Goal: Task Accomplishment & Management: Use online tool/utility

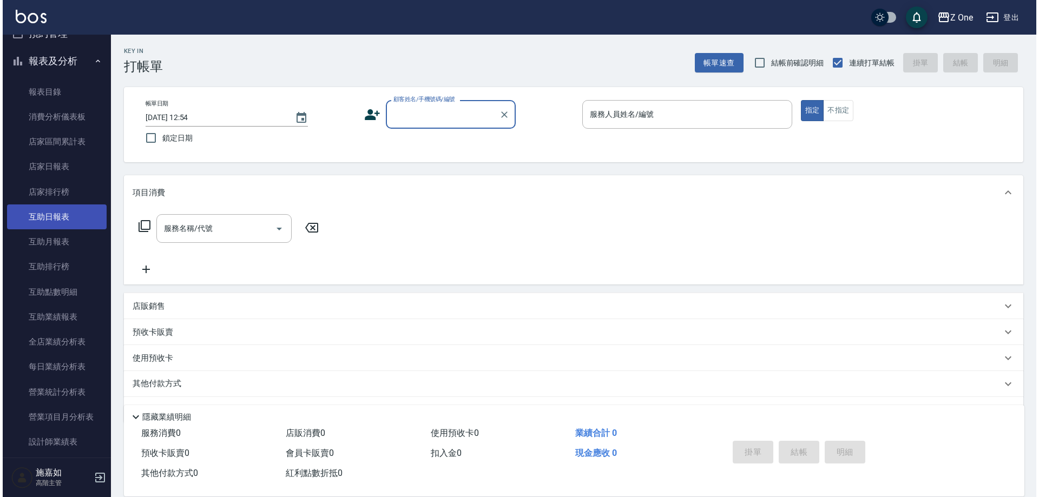
scroll to position [433, 0]
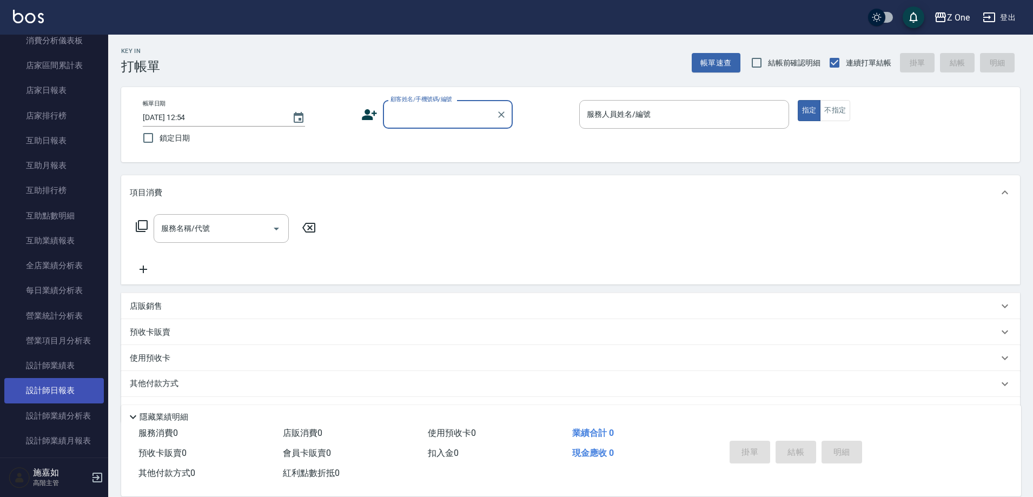
click at [50, 382] on link "設計師日報表" at bounding box center [54, 390] width 100 height 25
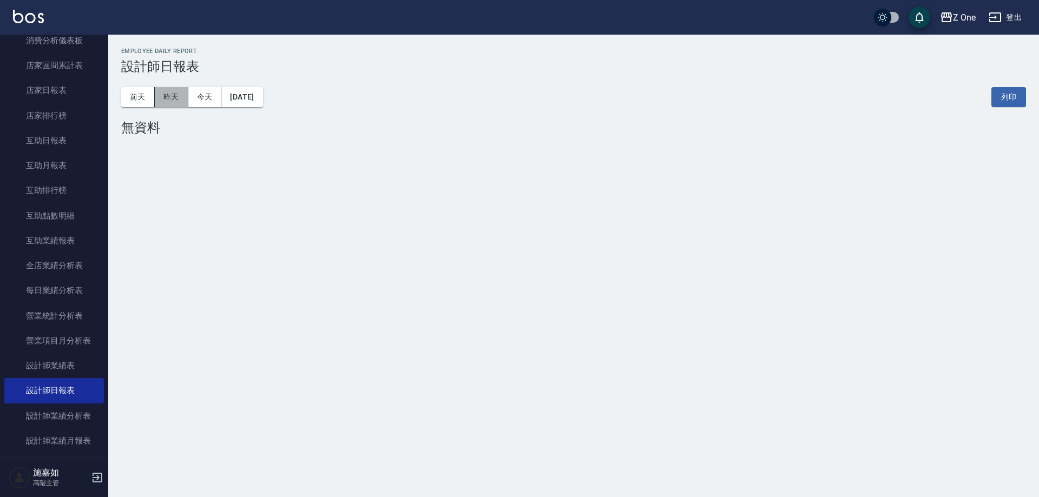
click at [184, 97] on button "昨天" at bounding box center [172, 97] width 34 height 20
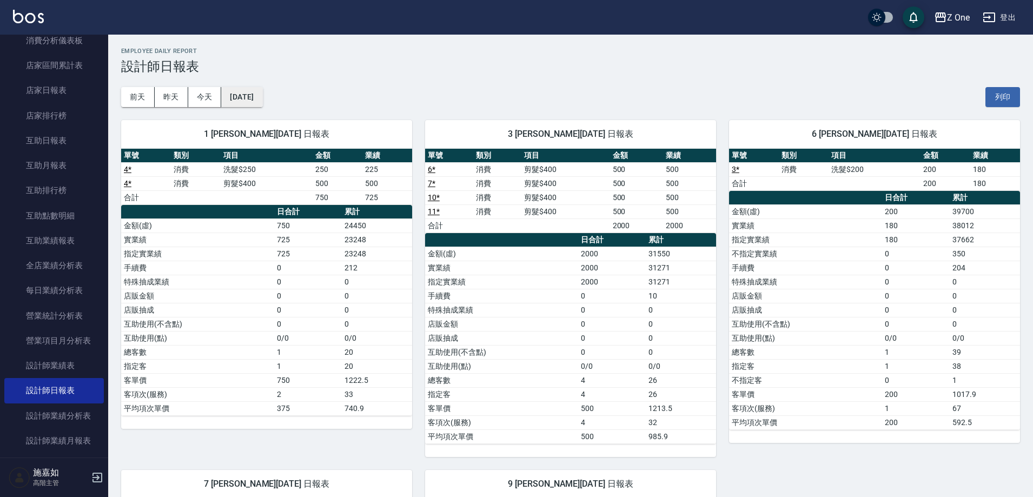
click at [262, 106] on button "[DATE]" at bounding box center [241, 97] width 41 height 20
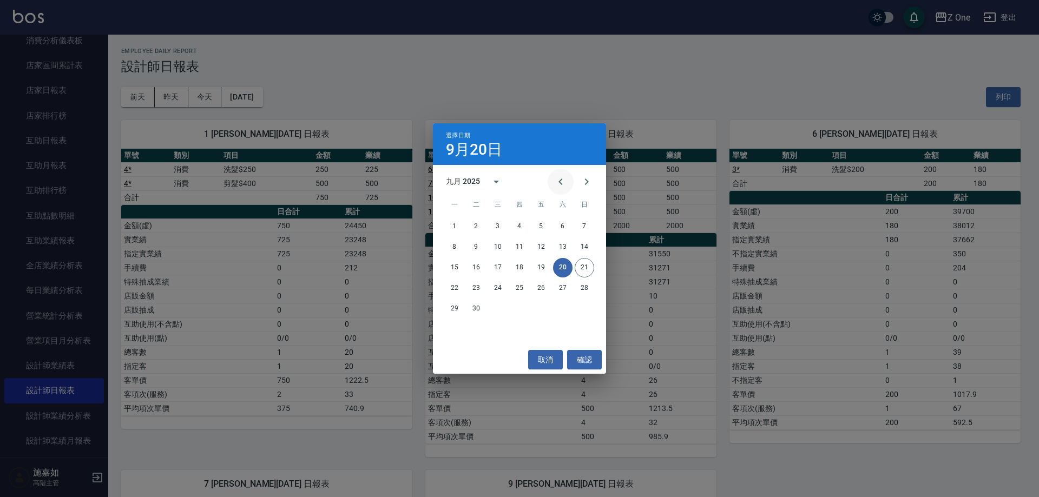
click at [563, 186] on icon "Previous month" at bounding box center [560, 181] width 13 height 13
click at [520, 310] on button "31" at bounding box center [519, 308] width 19 height 19
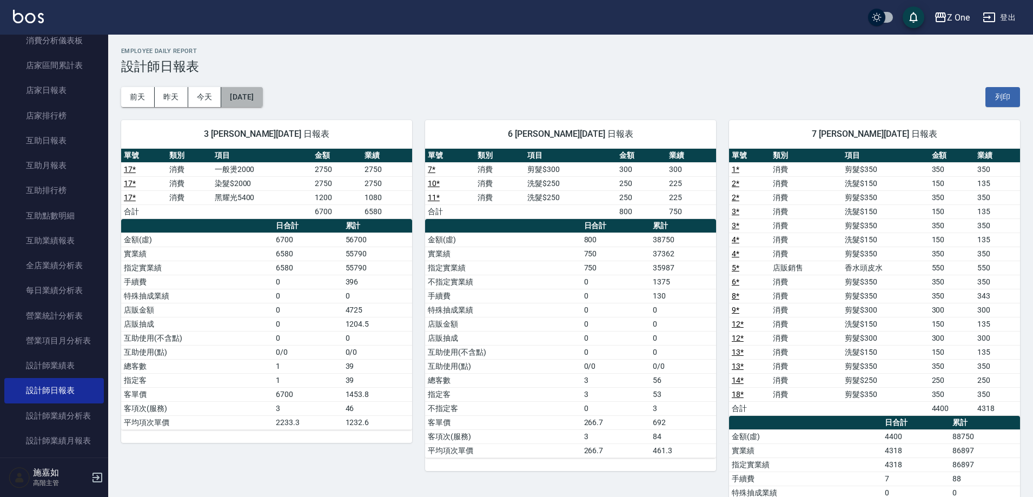
click at [262, 102] on button "[DATE]" at bounding box center [241, 97] width 41 height 20
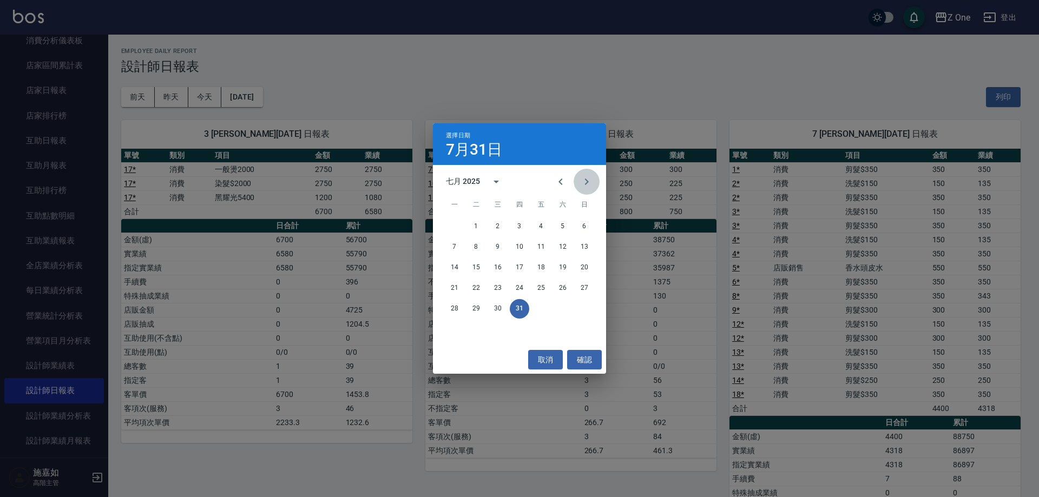
click at [585, 182] on icon "Next month" at bounding box center [586, 181] width 13 height 13
click at [584, 308] on button "31" at bounding box center [583, 308] width 19 height 19
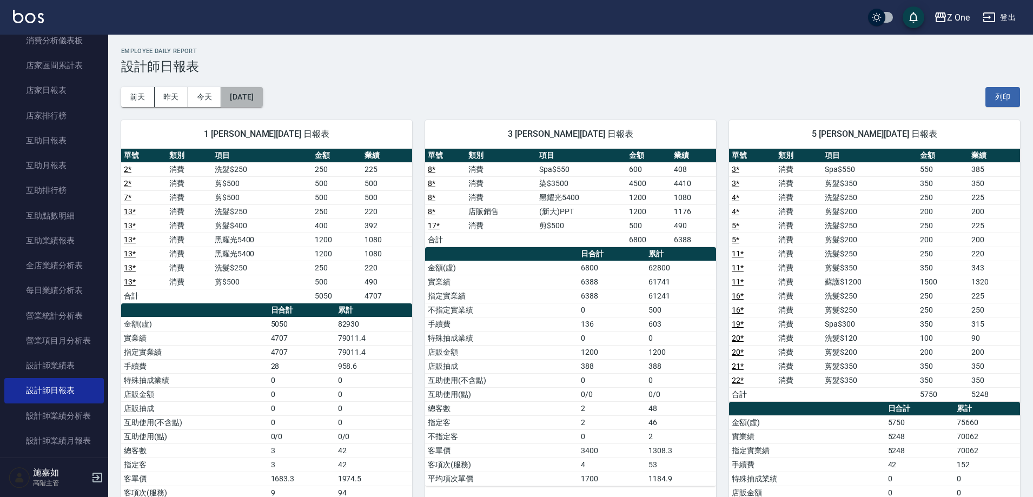
click at [262, 89] on button "[DATE]" at bounding box center [241, 97] width 41 height 20
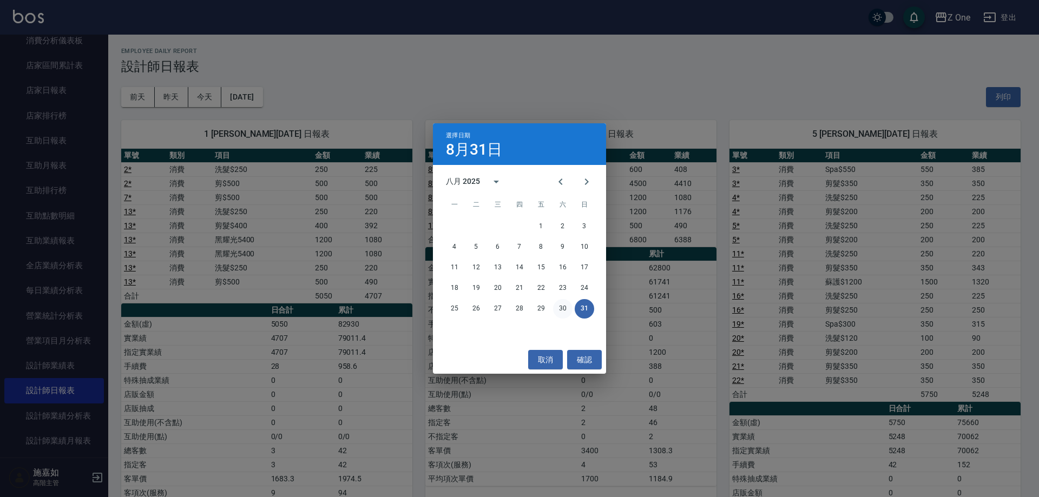
click at [565, 313] on button "30" at bounding box center [562, 308] width 19 height 19
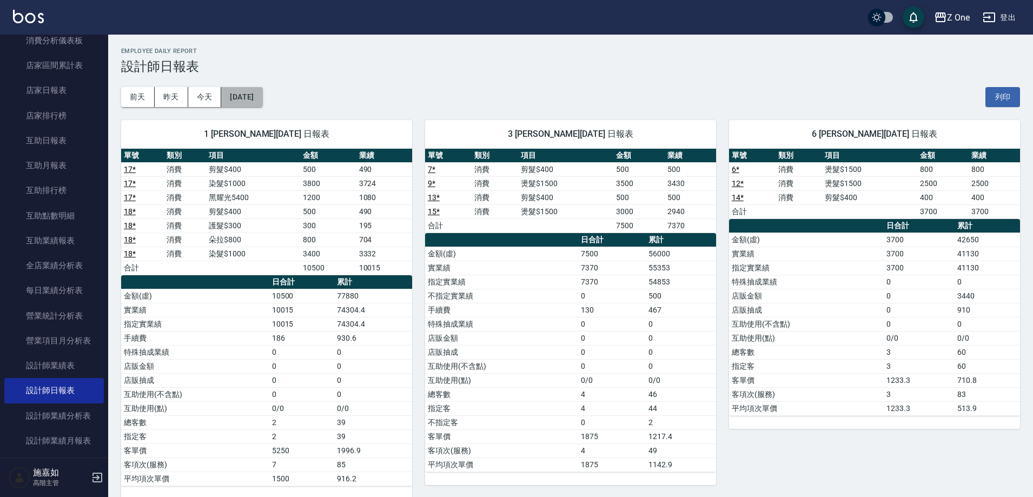
click at [262, 104] on button "[DATE]" at bounding box center [241, 97] width 41 height 20
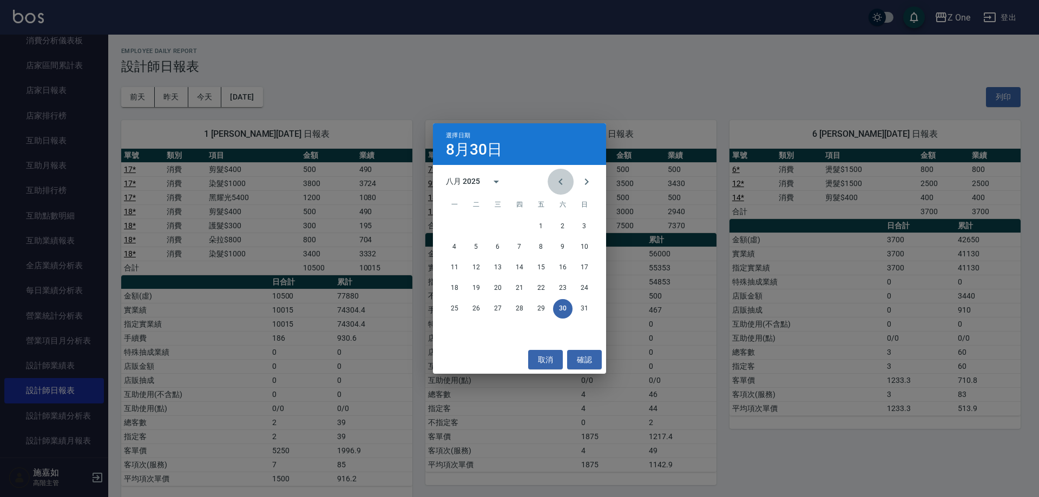
click at [564, 184] on icon "Previous month" at bounding box center [560, 181] width 13 height 13
click at [517, 314] on button "31" at bounding box center [519, 308] width 19 height 19
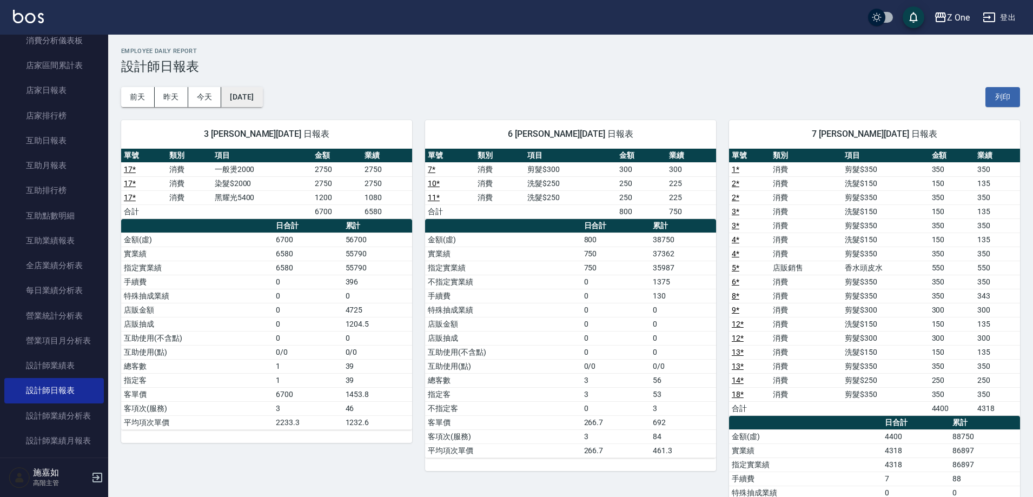
click at [262, 100] on button "[DATE]" at bounding box center [241, 97] width 41 height 20
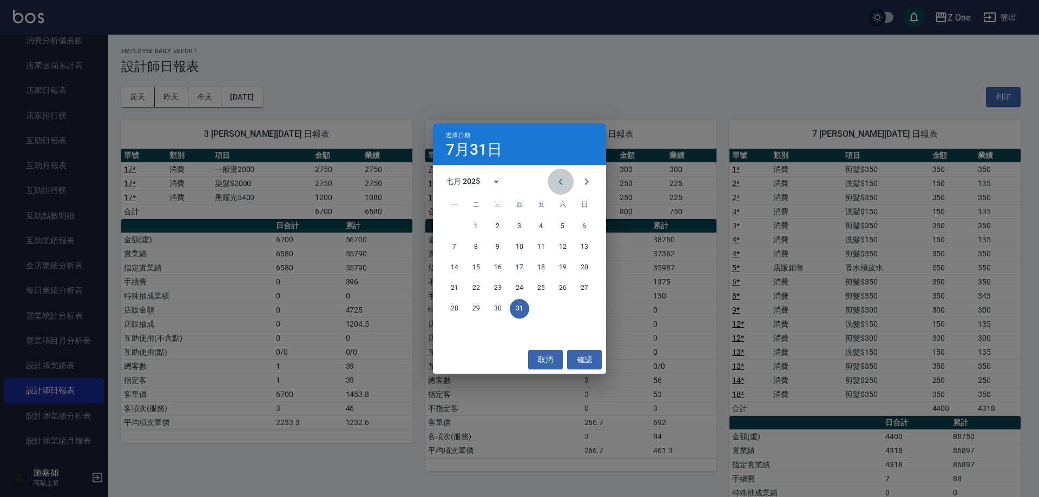
click at [566, 182] on icon "Previous month" at bounding box center [560, 181] width 13 height 13
click at [456, 331] on button "30" at bounding box center [454, 329] width 19 height 19
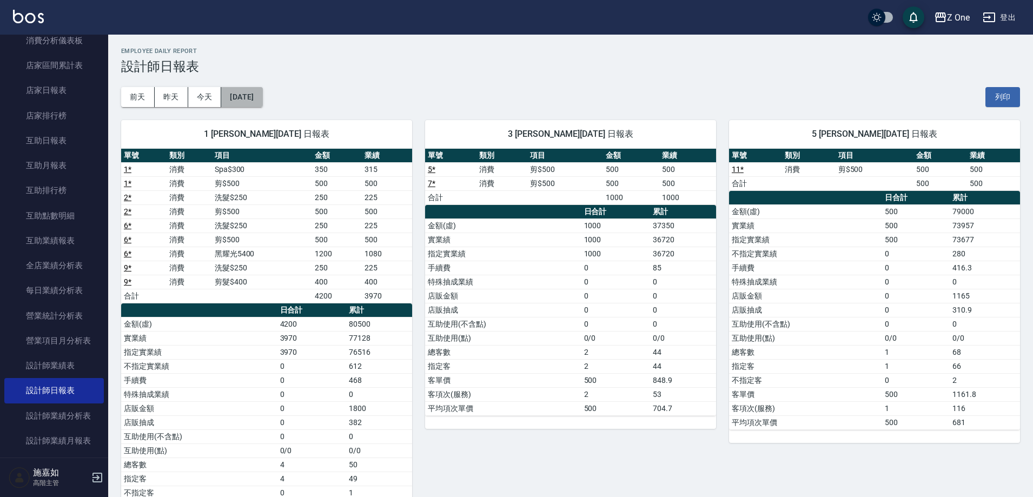
click at [262, 101] on button "[DATE]" at bounding box center [241, 97] width 41 height 20
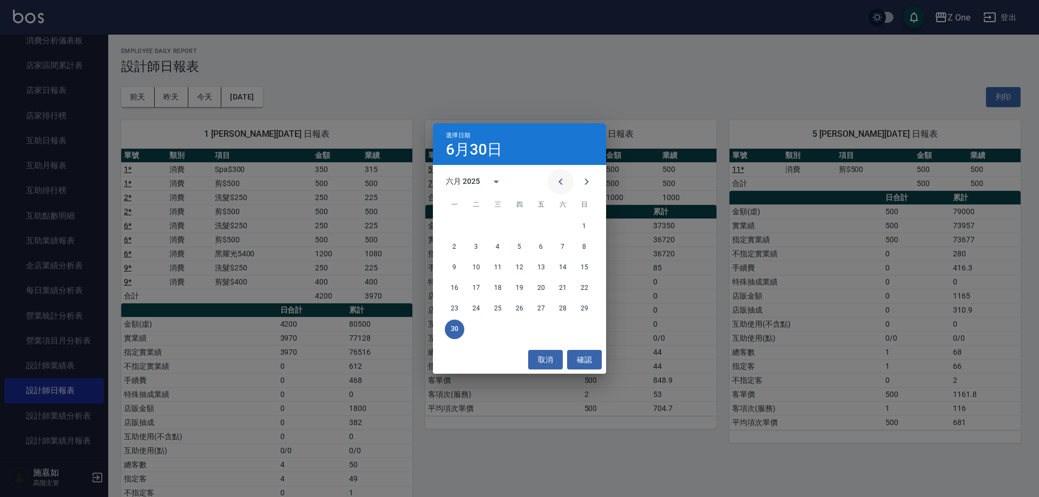
click at [560, 188] on icon "Previous month" at bounding box center [560, 181] width 13 height 13
drag, startPoint x: 565, startPoint y: 312, endPoint x: 554, endPoint y: 299, distance: 17.7
click at [565, 312] on button "31" at bounding box center [562, 308] width 19 height 19
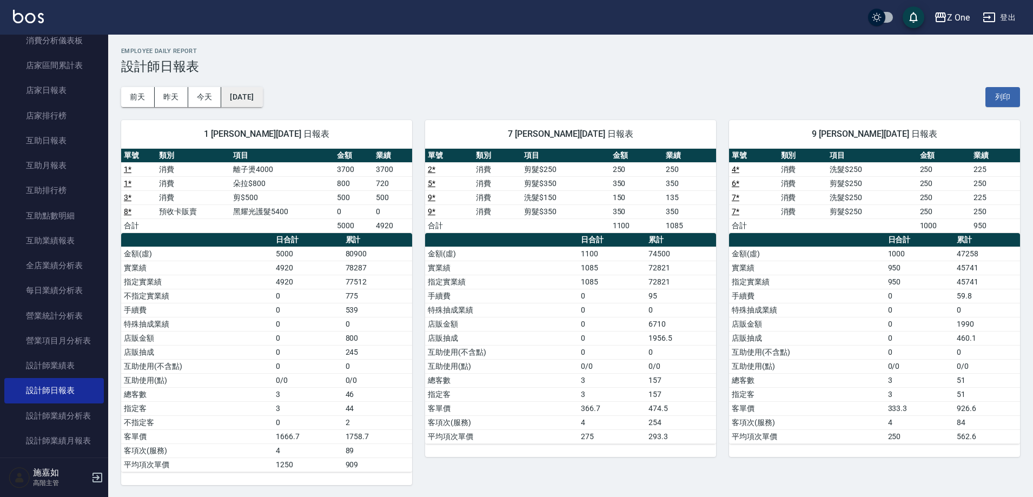
click at [251, 94] on button "[DATE]" at bounding box center [241, 97] width 41 height 20
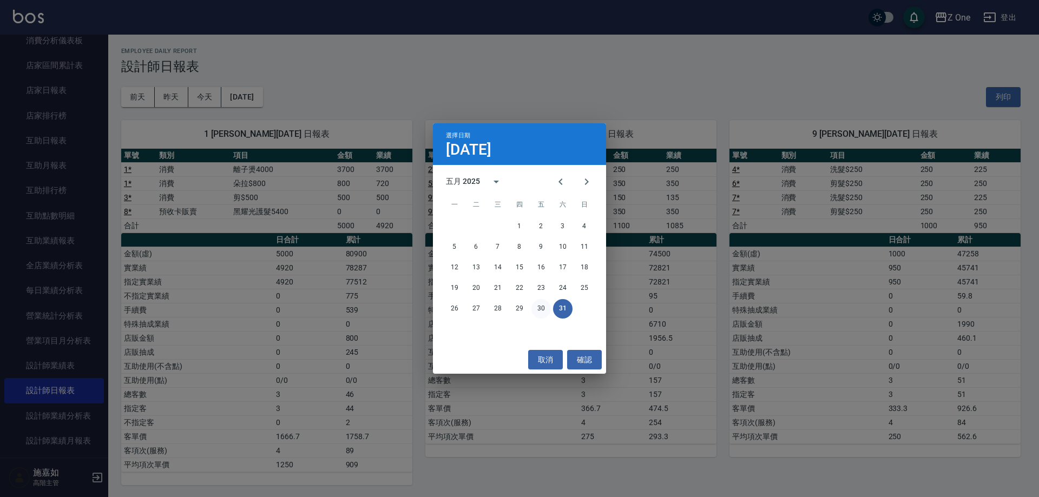
click at [538, 309] on button "30" at bounding box center [540, 308] width 19 height 19
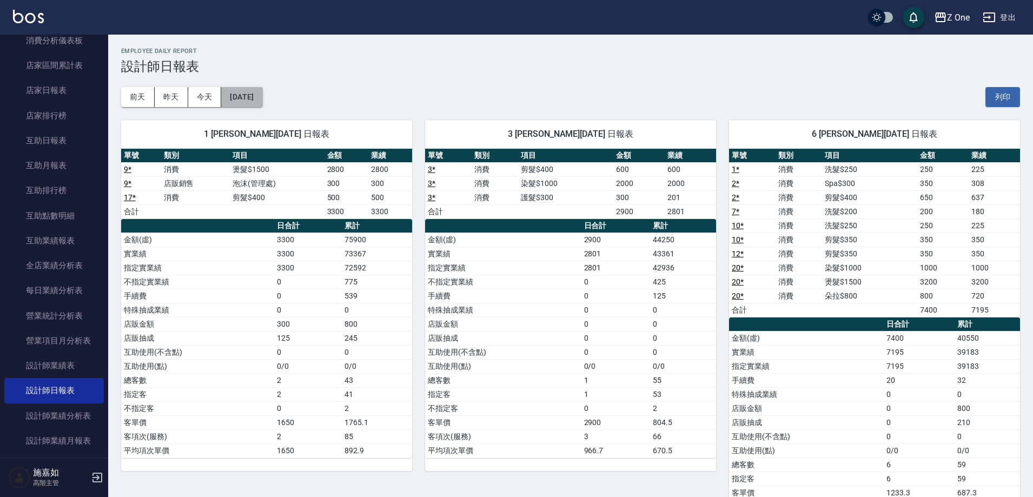
click at [262, 100] on button "[DATE]" at bounding box center [241, 97] width 41 height 20
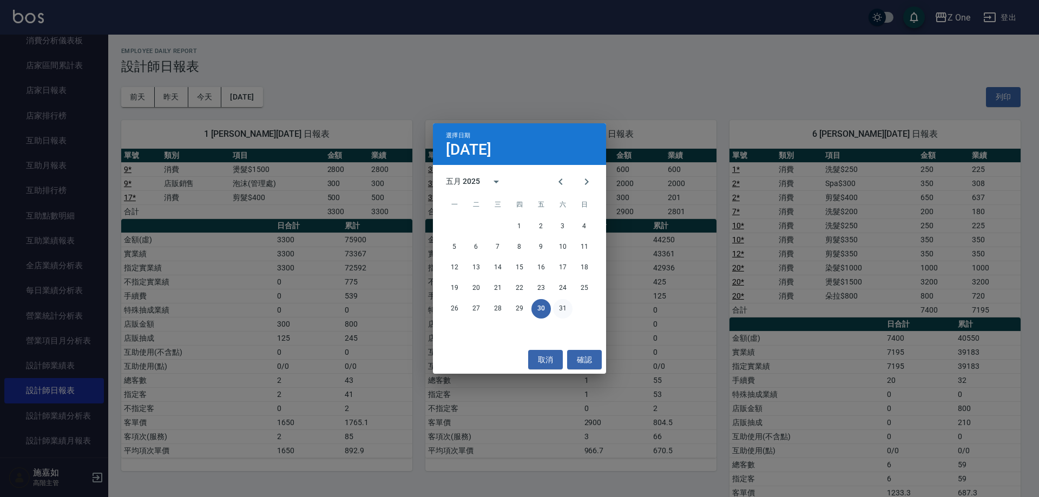
click at [559, 307] on button "31" at bounding box center [562, 308] width 19 height 19
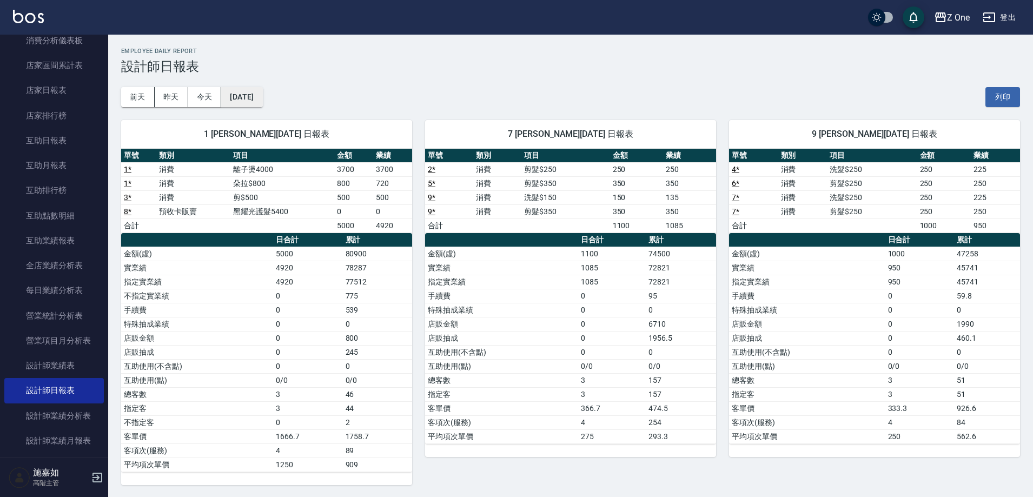
click at [261, 94] on button "[DATE]" at bounding box center [241, 97] width 41 height 20
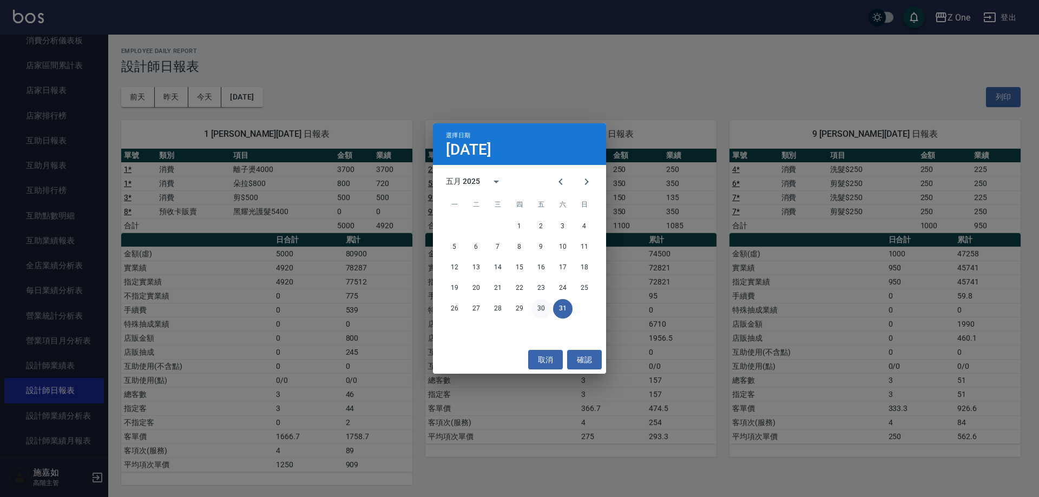
click at [535, 308] on button "30" at bounding box center [540, 308] width 19 height 19
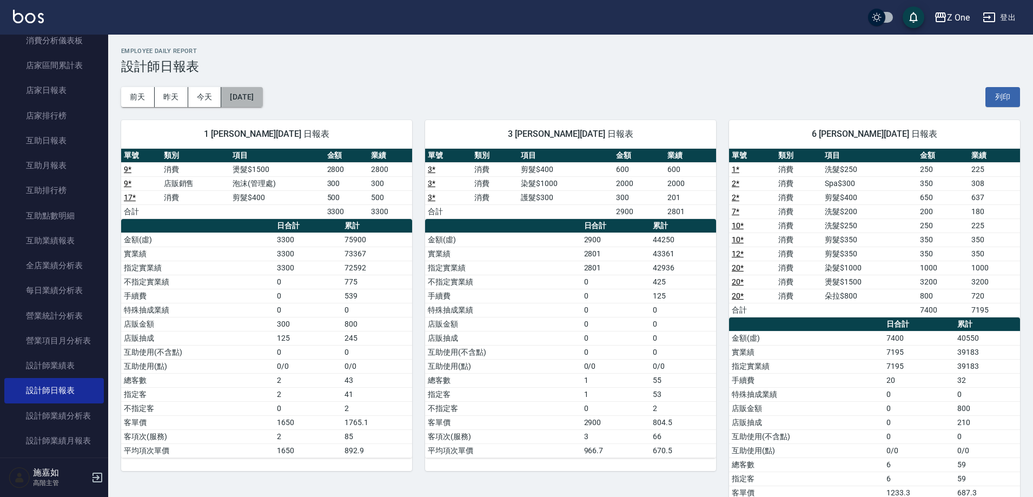
click at [262, 102] on button "[DATE]" at bounding box center [241, 97] width 41 height 20
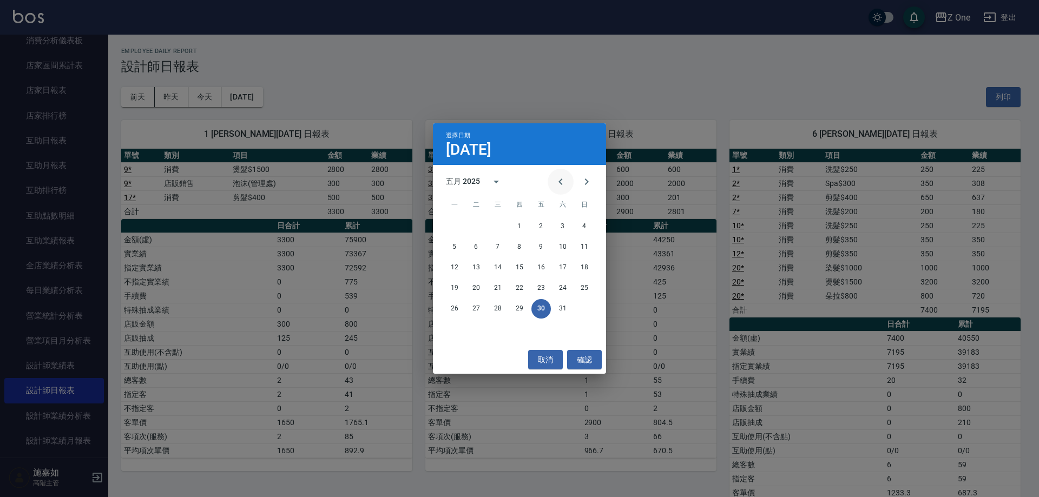
click at [558, 188] on icon "Previous month" at bounding box center [560, 181] width 13 height 13
click at [480, 308] on button "29" at bounding box center [475, 308] width 19 height 19
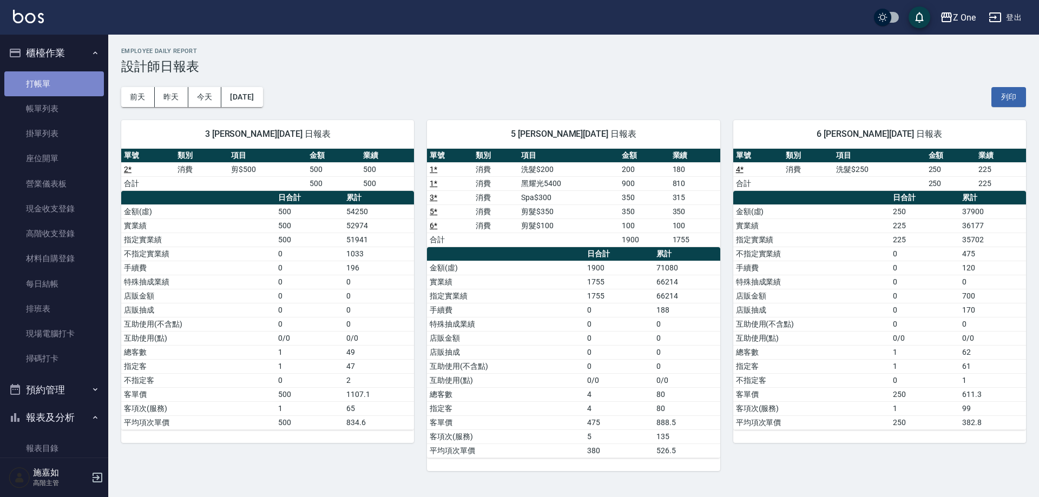
click at [54, 88] on link "打帳單" at bounding box center [54, 83] width 100 height 25
